Goal: Answer question/provide support: Share knowledge or assist other users

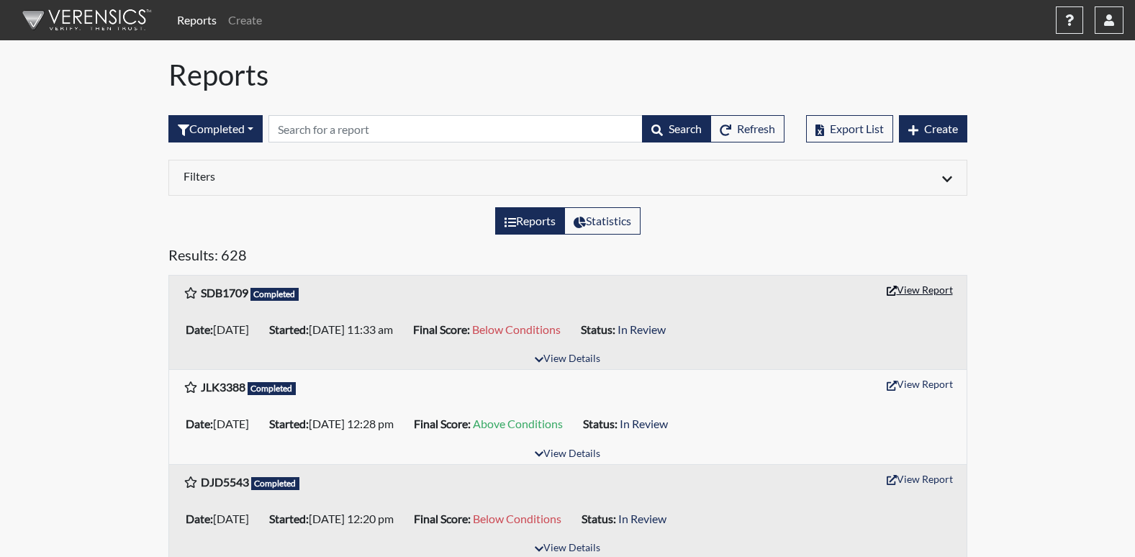
click at [913, 289] on button "View Report" at bounding box center [919, 289] width 79 height 22
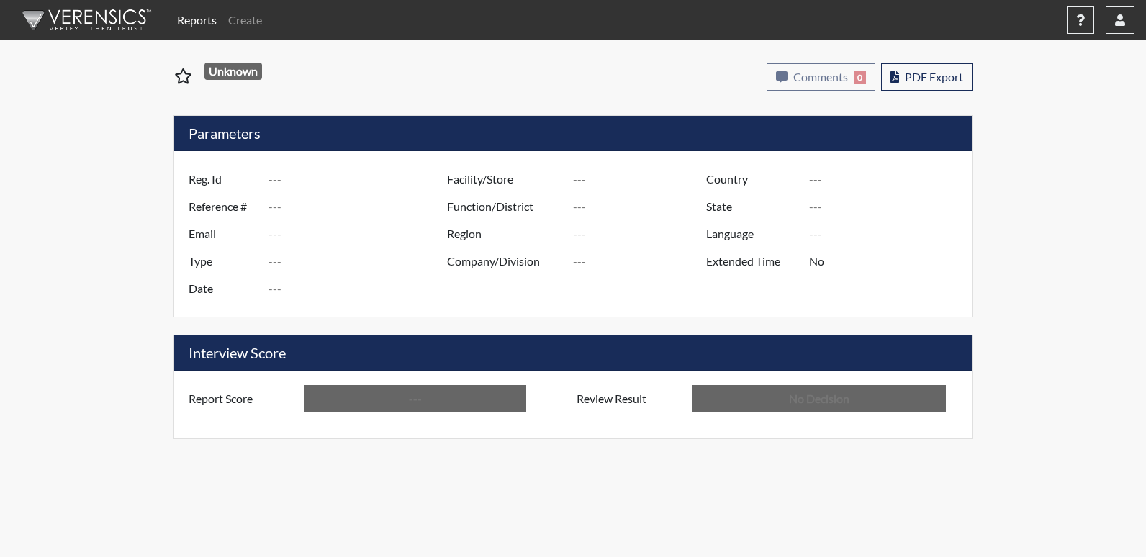
type input "SDB1709"
type input "50961"
type input "---"
type input "Corrections Pre-Employment"
type input "Aug 27, 2025"
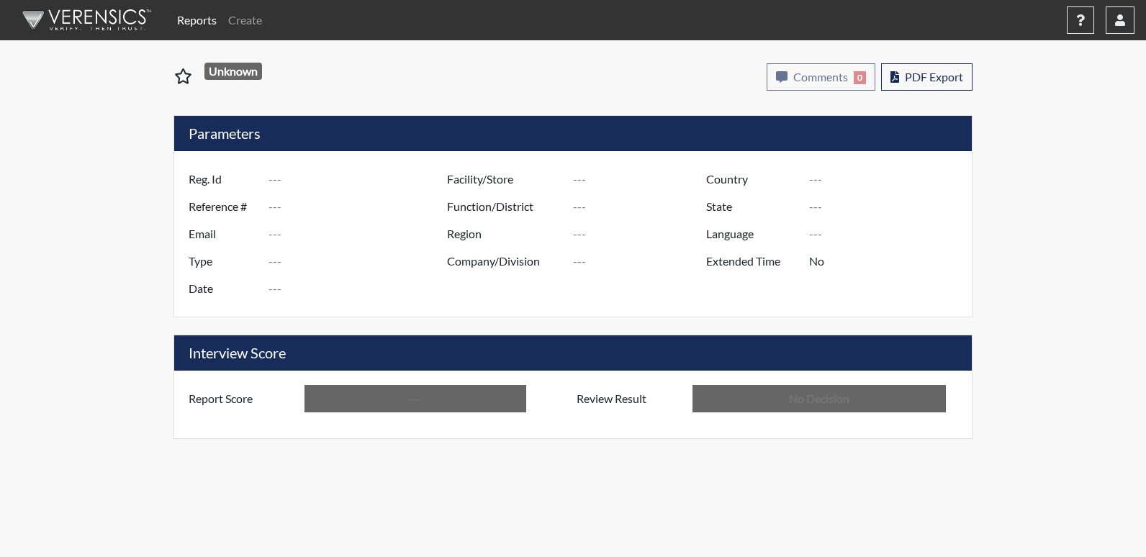
type input "[GEOGRAPHIC_DATA]"
type input "[US_STATE]"
type input "English"
type input "Below Conditions"
type input "In Review"
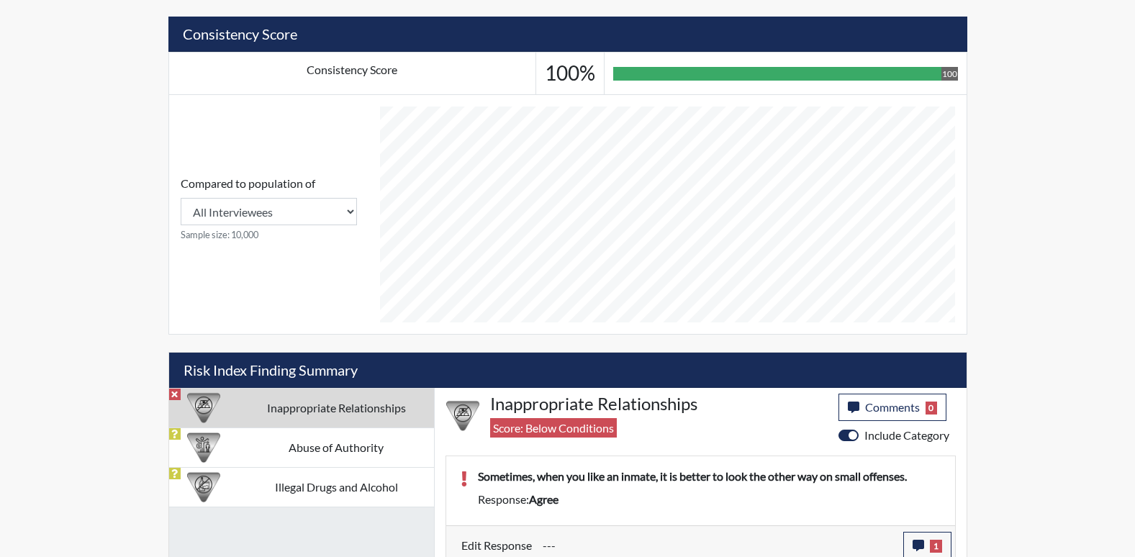
scroll to position [528, 0]
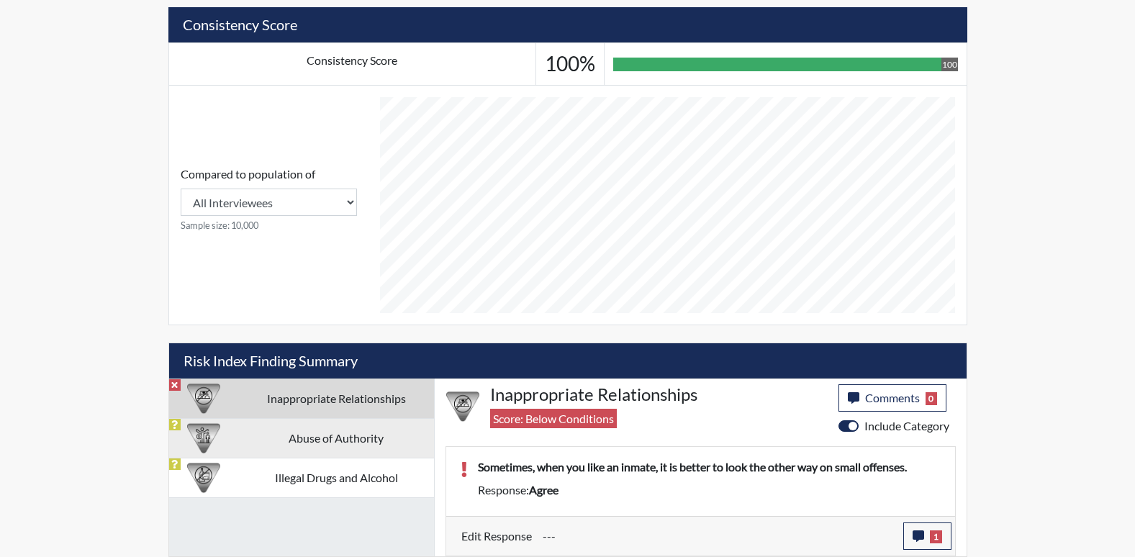
click at [390, 445] on td "Abuse of Authority" at bounding box center [336, 438] width 195 height 40
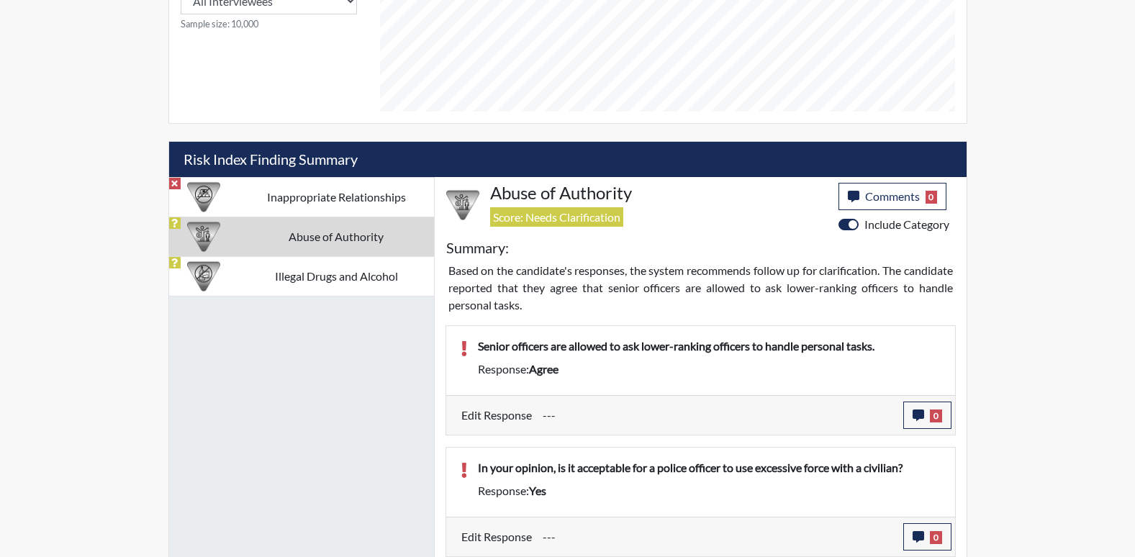
scroll to position [730, 0]
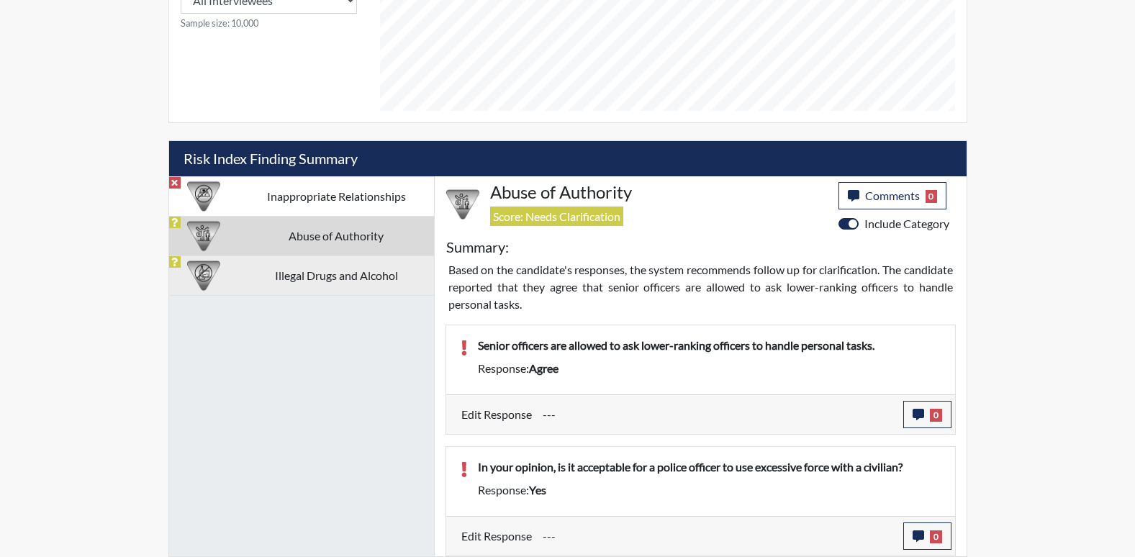
click at [399, 284] on td "Illegal Drugs and Alcohol" at bounding box center [336, 275] width 195 height 40
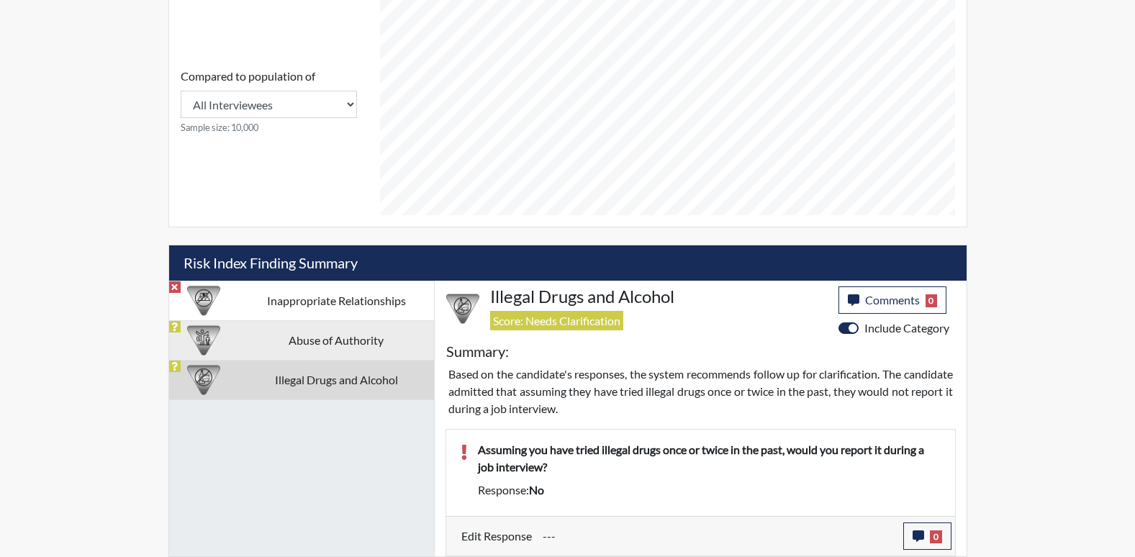
click at [355, 342] on td "Abuse of Authority" at bounding box center [336, 340] width 195 height 40
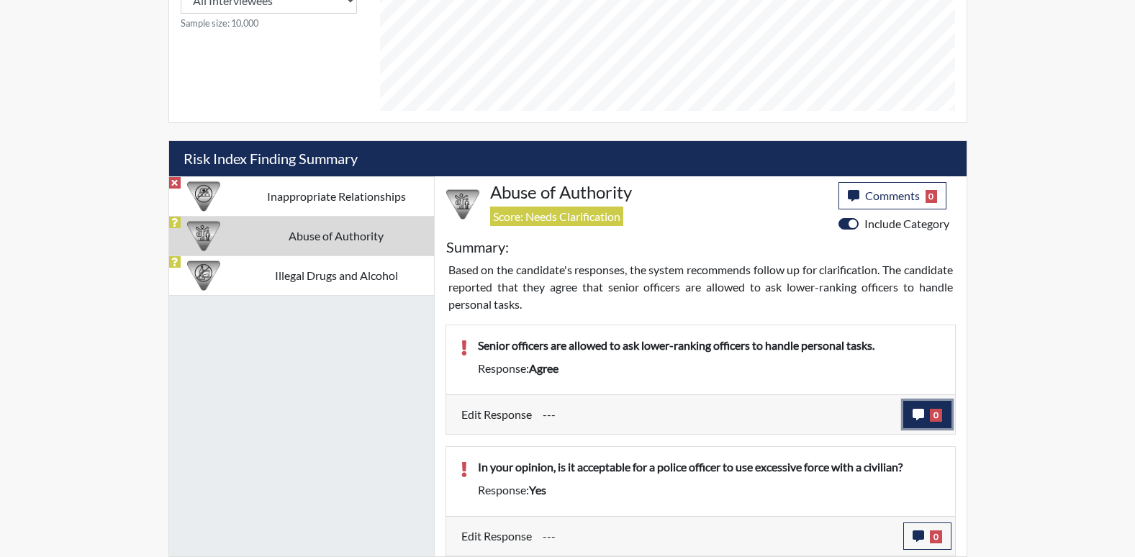
click at [932, 414] on span "0" at bounding box center [936, 415] width 12 height 13
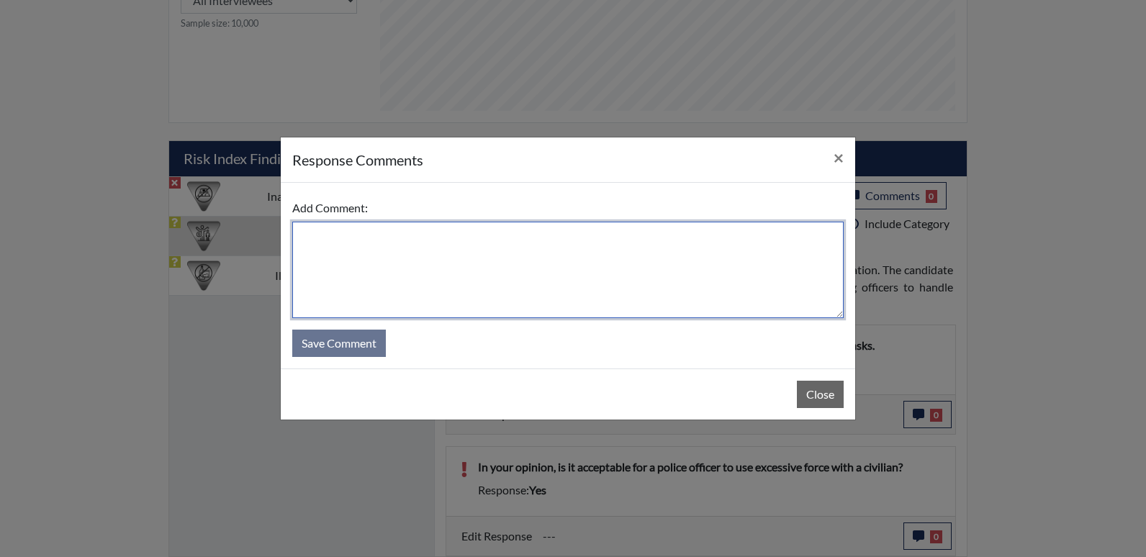
click at [439, 264] on textarea at bounding box center [567, 270] width 551 height 96
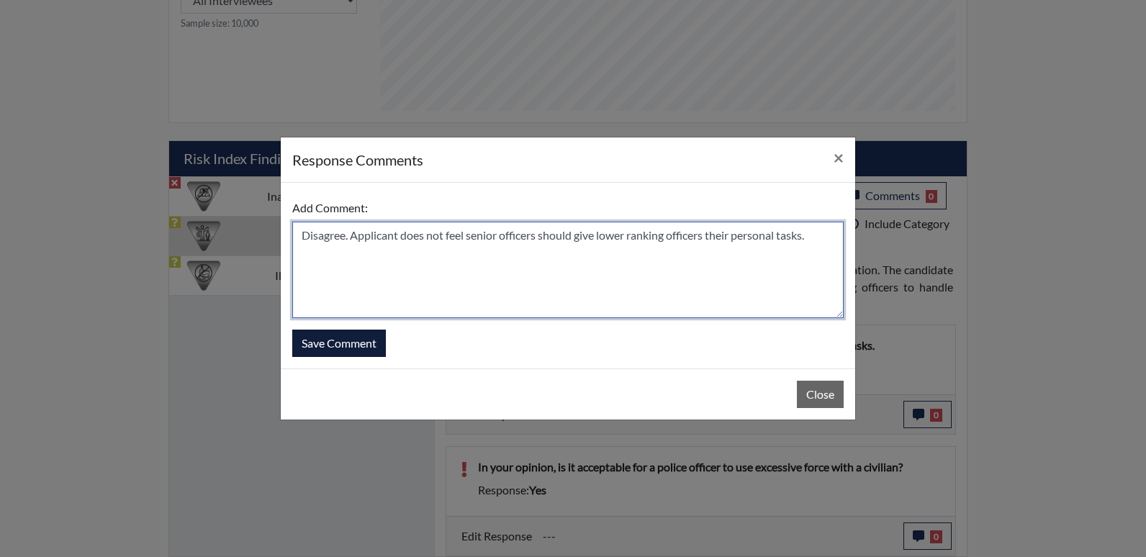
type textarea "Disagree. Applicant does not feel senior officers should give lower ranking off…"
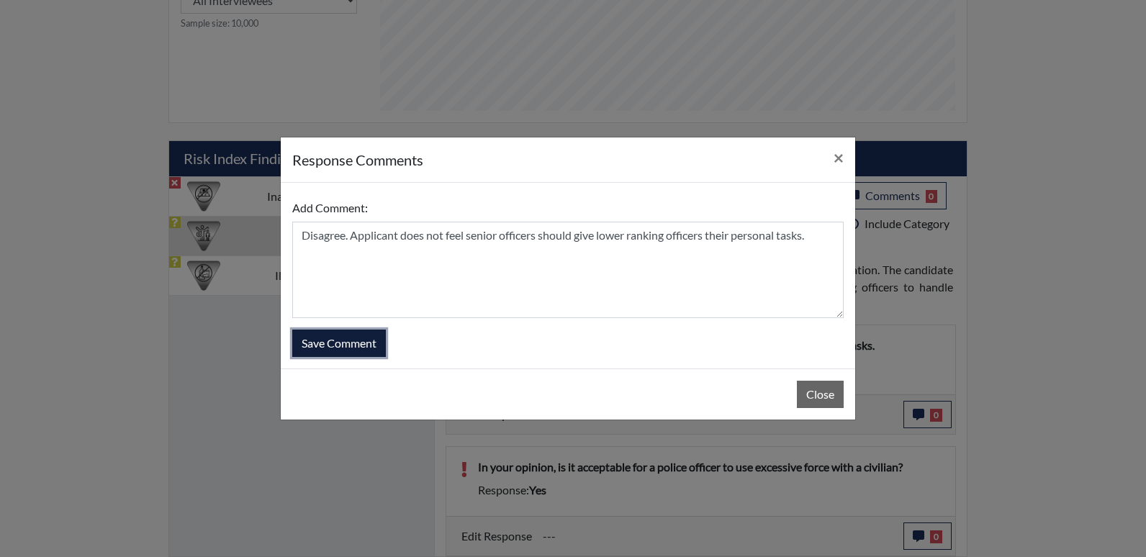
click at [344, 344] on button "Save Comment" at bounding box center [339, 343] width 94 height 27
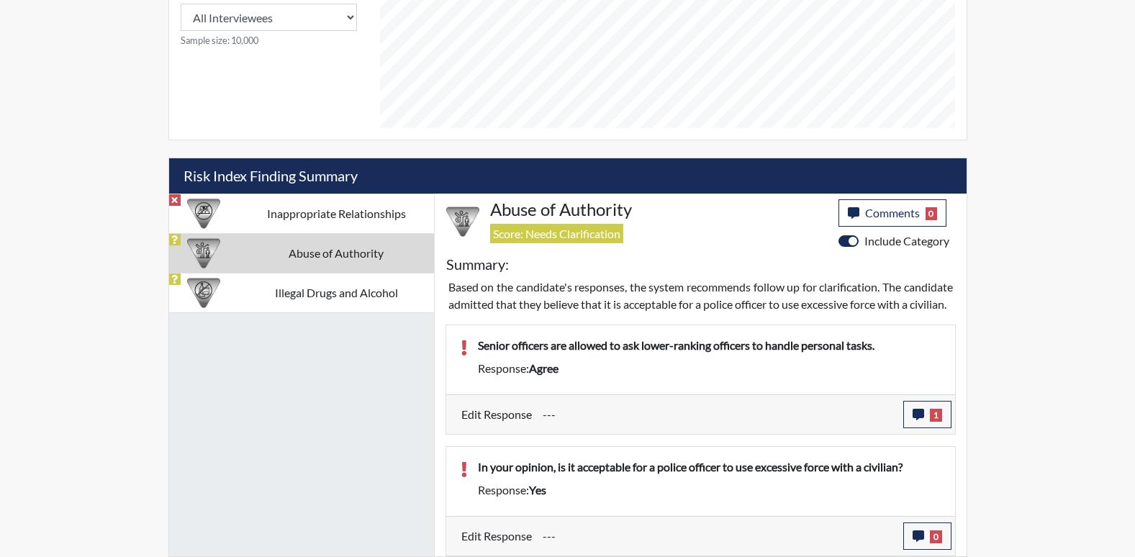
scroll to position [239, 598]
click at [930, 538] on span "0" at bounding box center [936, 536] width 12 height 13
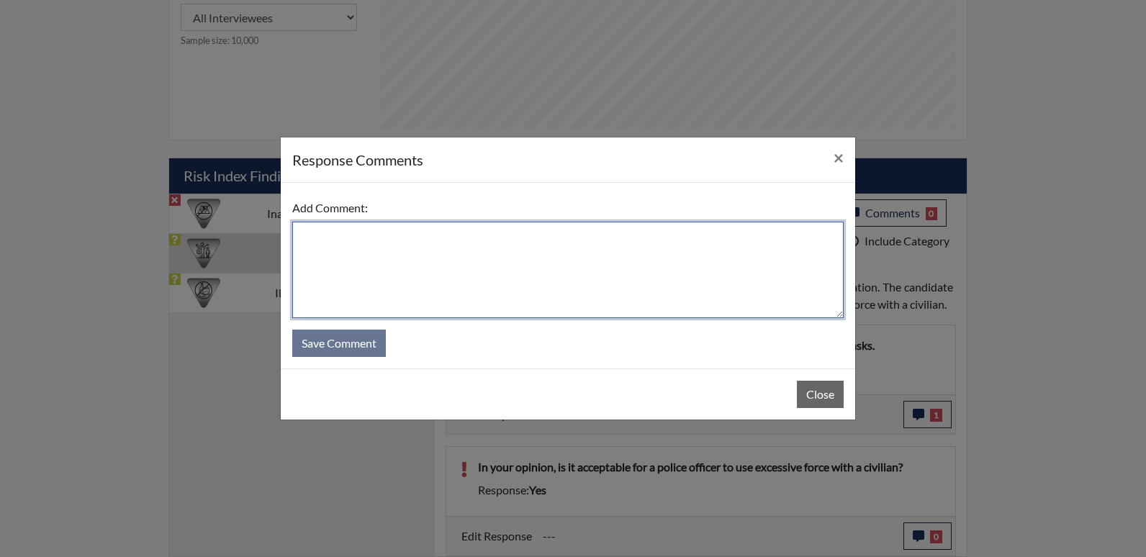
click at [348, 260] on textarea at bounding box center [567, 270] width 551 height 96
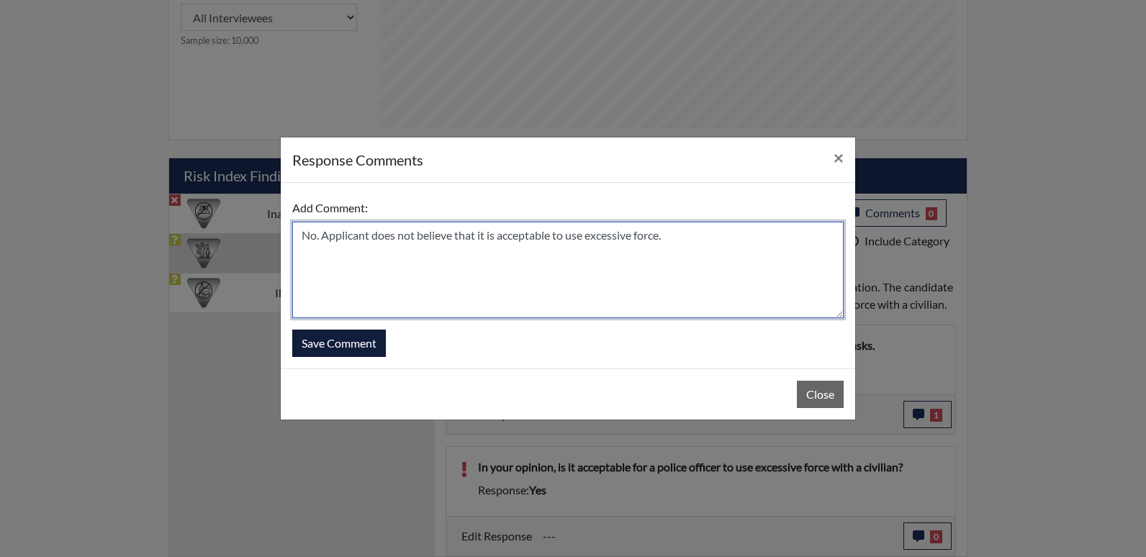
type textarea "No. Applicant does not believe that it is acceptable to use excessive force."
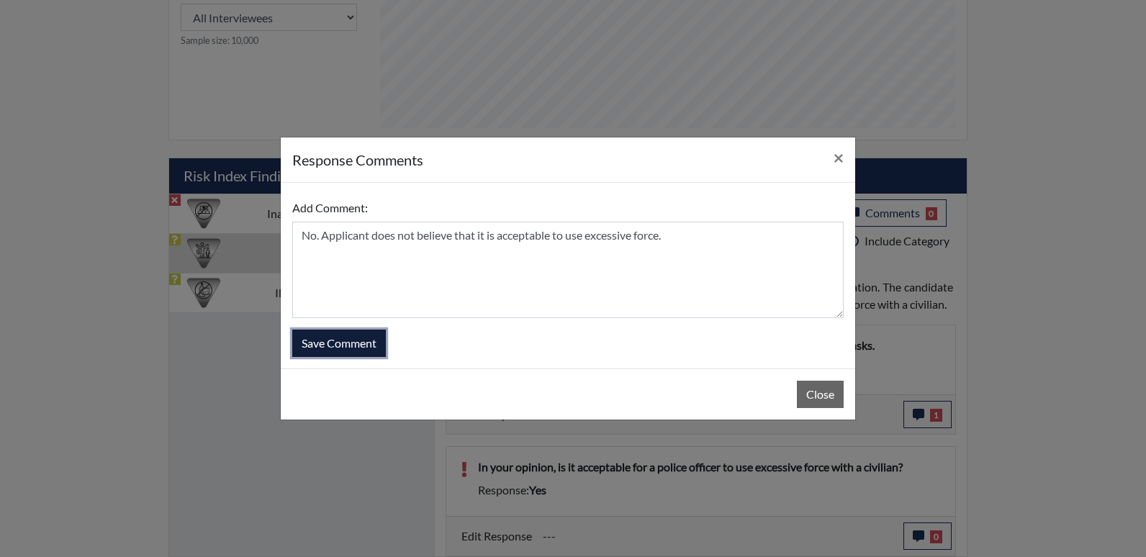
click at [324, 335] on button "Save Comment" at bounding box center [339, 343] width 94 height 27
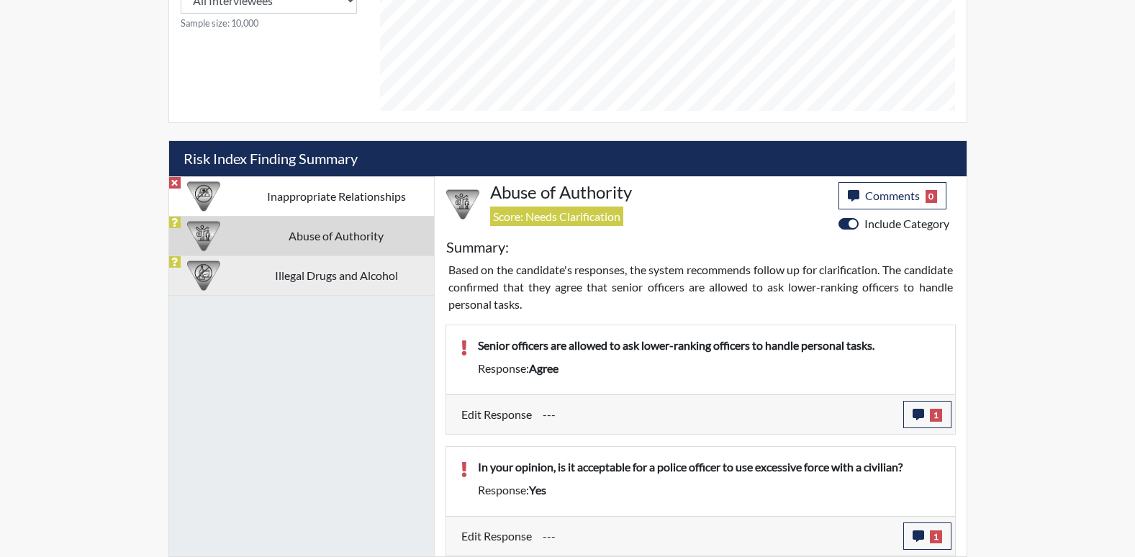
click at [361, 291] on td "Illegal Drugs and Alcohol" at bounding box center [336, 275] width 195 height 40
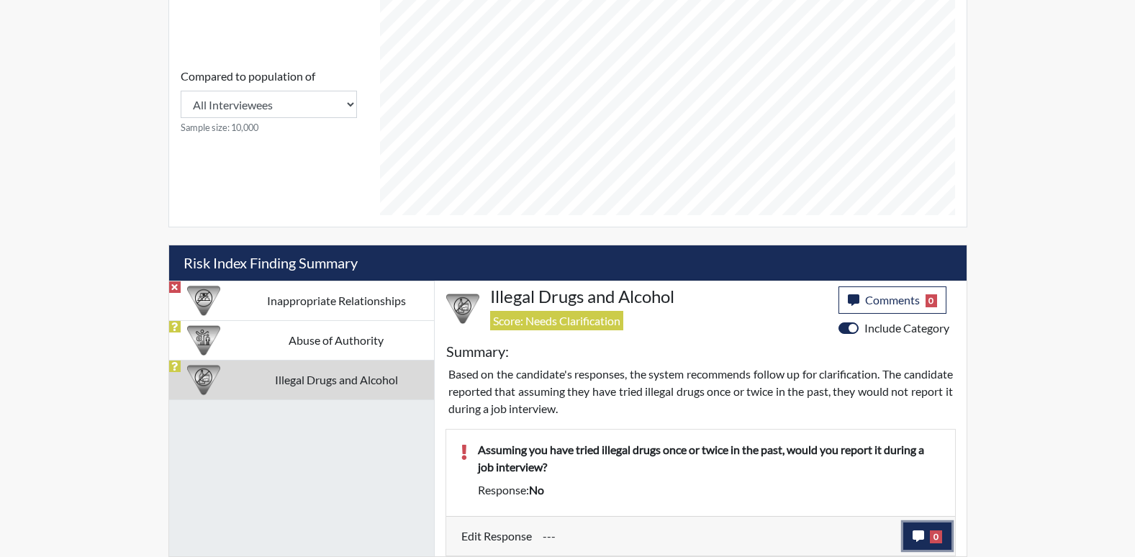
click at [927, 541] on button "0" at bounding box center [927, 535] width 48 height 27
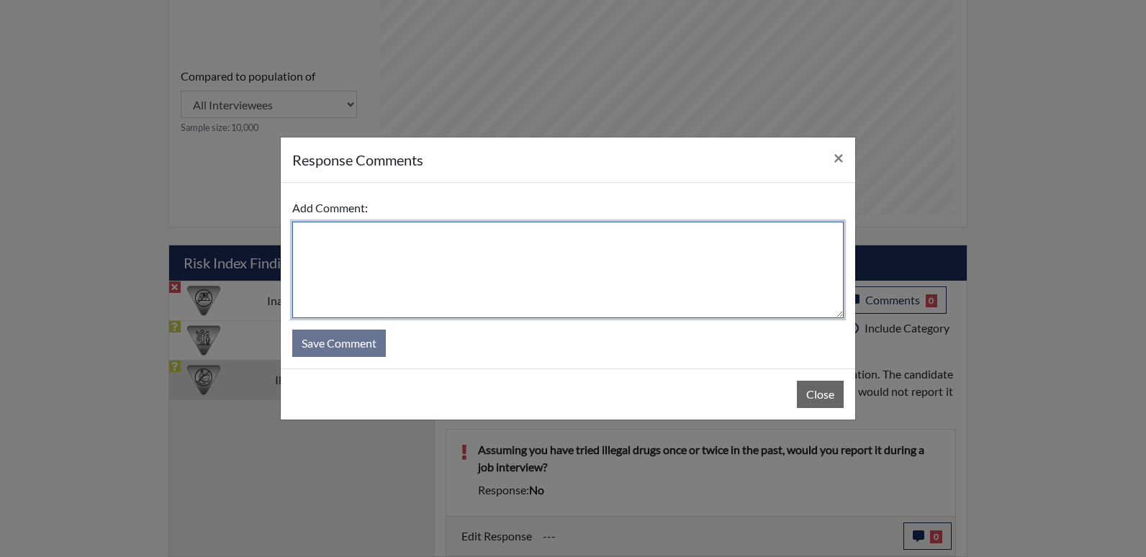
click at [336, 283] on textarea at bounding box center [567, 270] width 551 height 96
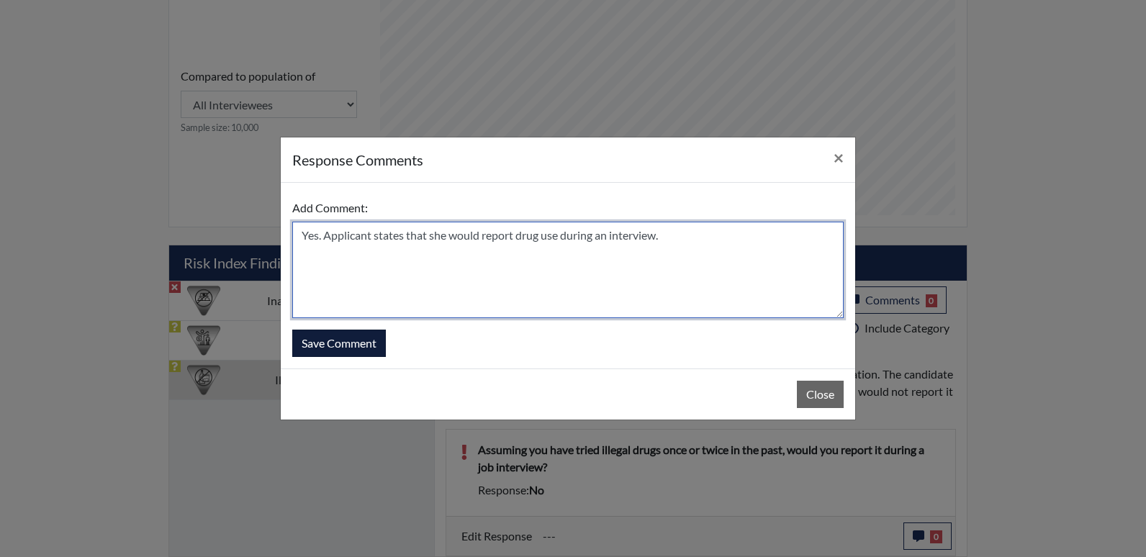
type textarea "Yes. Applicant states that she would report drug use during an interview."
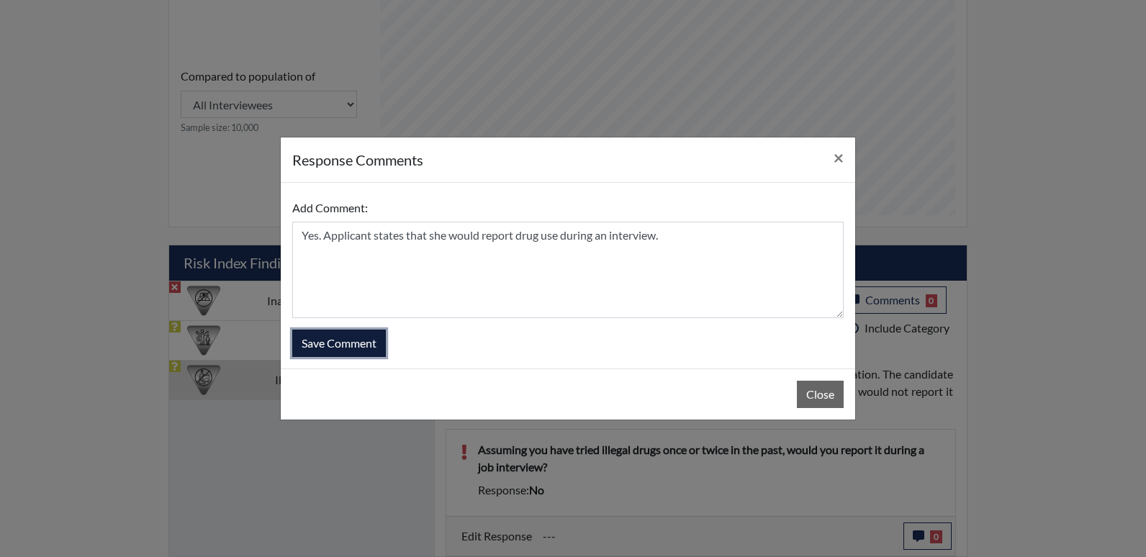
click at [337, 340] on button "Save Comment" at bounding box center [339, 343] width 94 height 27
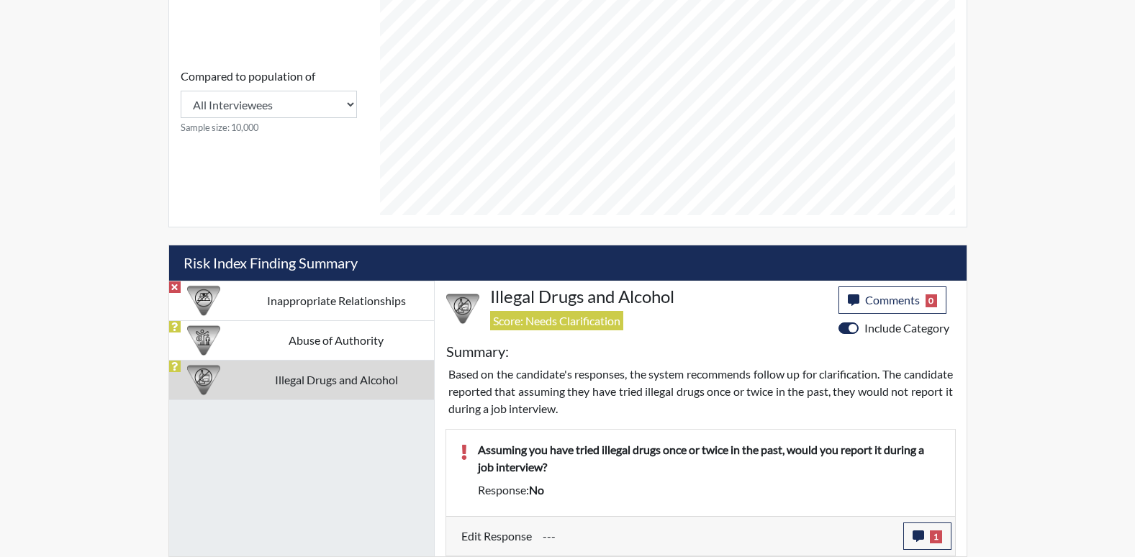
scroll to position [239, 598]
click at [314, 340] on td "Abuse of Authority" at bounding box center [336, 340] width 195 height 40
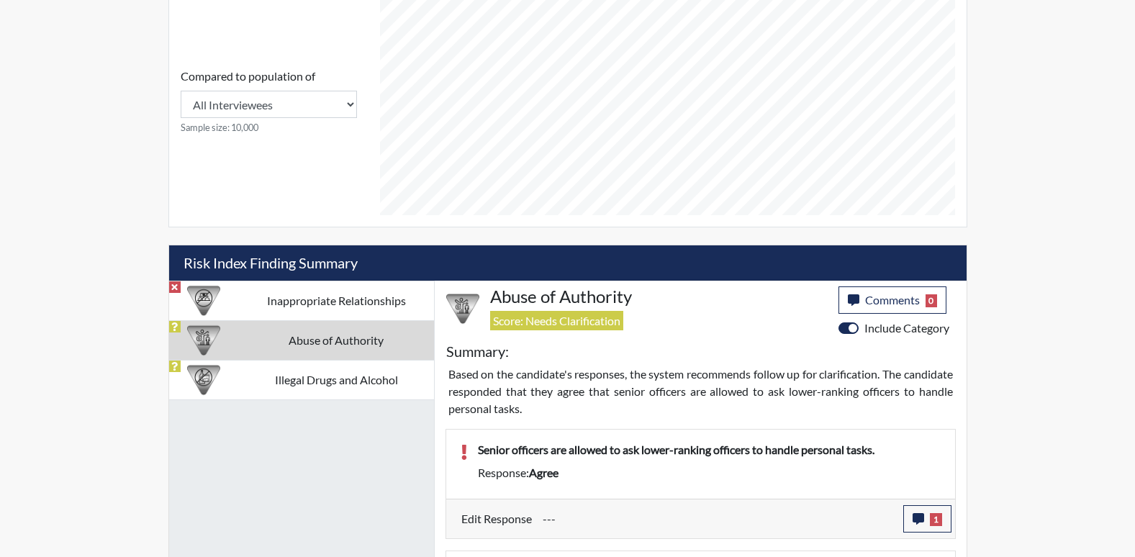
click at [287, 296] on td "Inappropriate Relationships" at bounding box center [336, 301] width 195 height 40
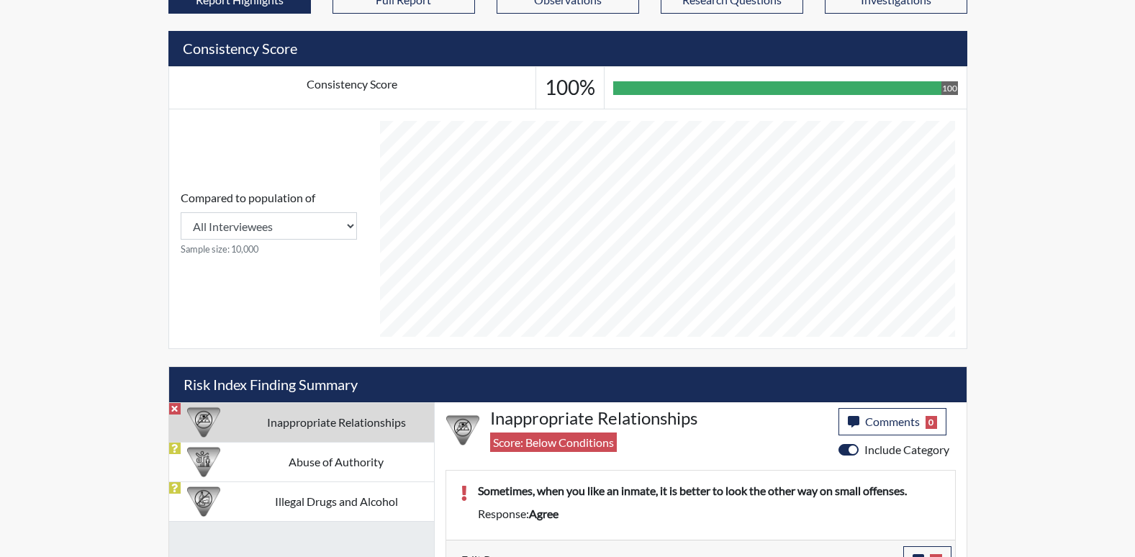
scroll to position [528, 0]
